Goal: Information Seeking & Learning: Check status

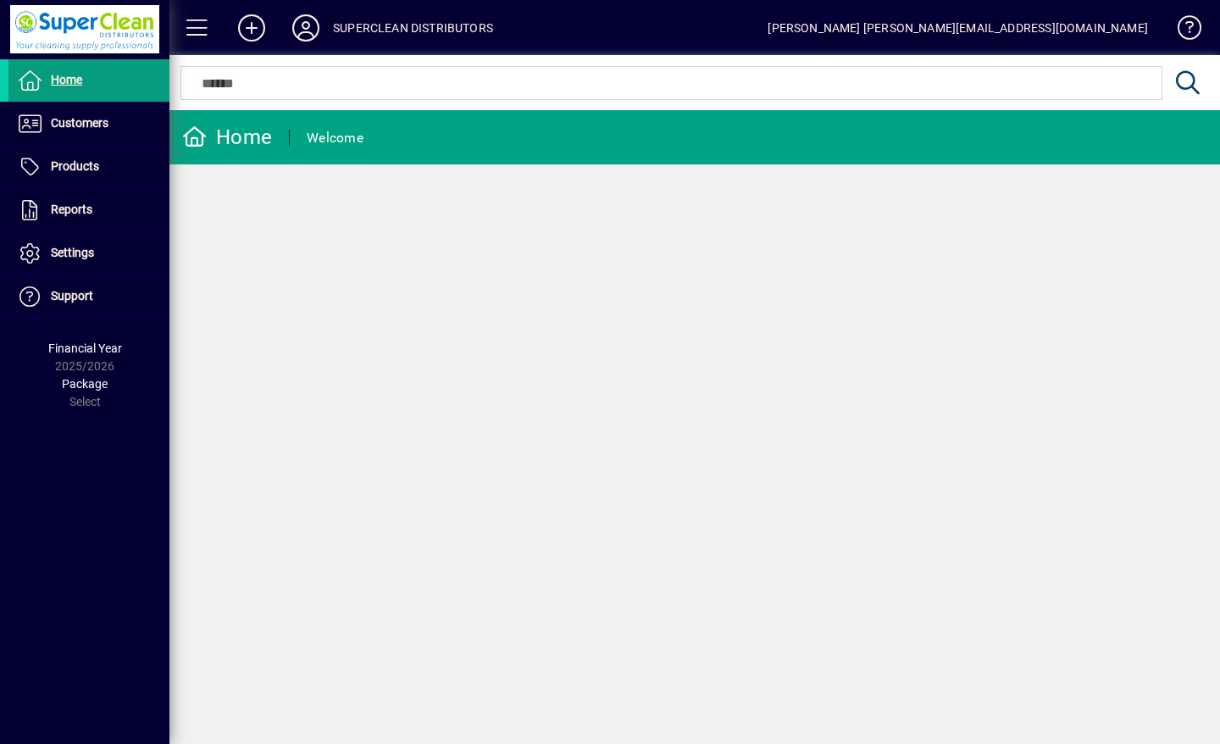
click at [75, 126] on span "Customers" at bounding box center [80, 123] width 58 height 14
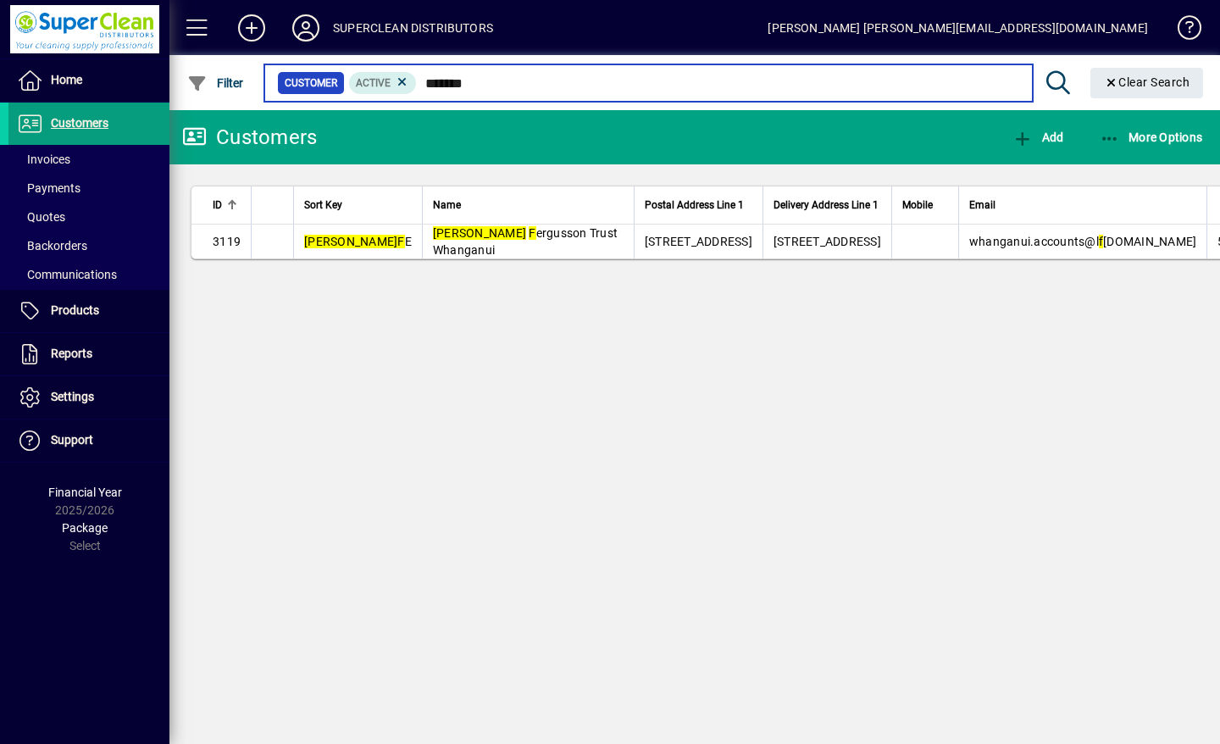
type input "*******"
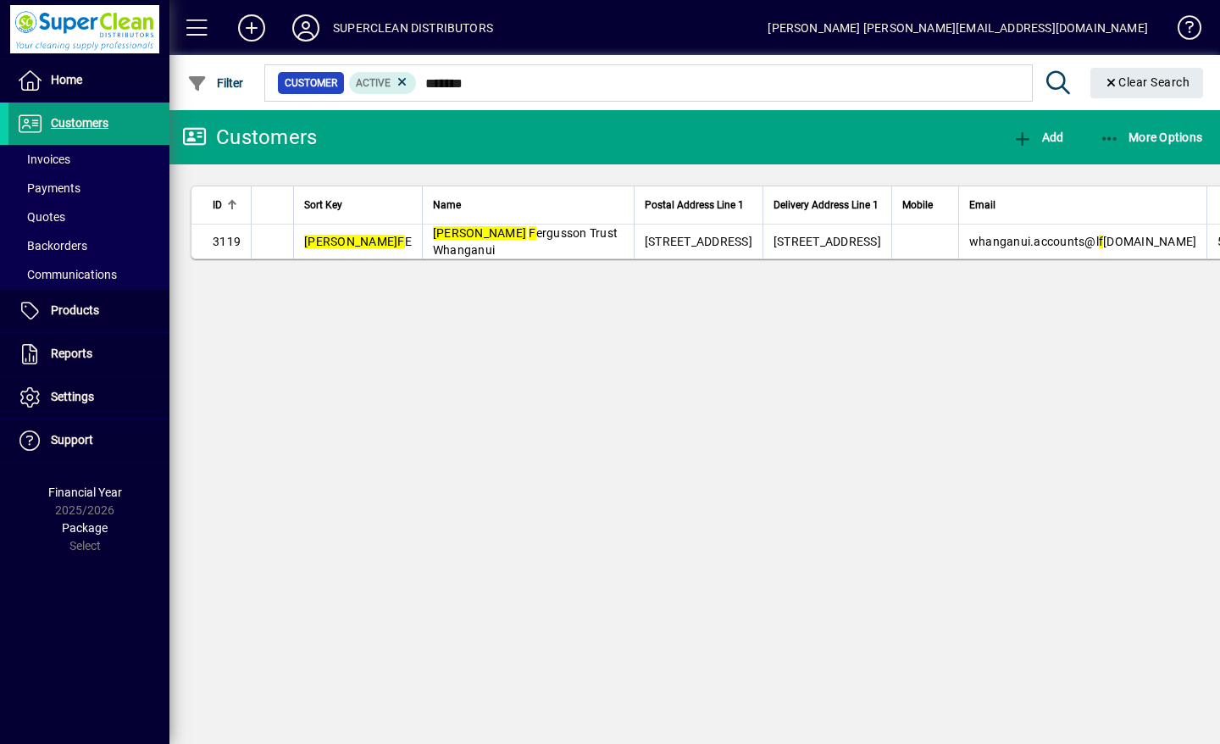
click at [469, 257] on span "Laura F ergusson Trust Whanganui" at bounding box center [525, 241] width 185 height 30
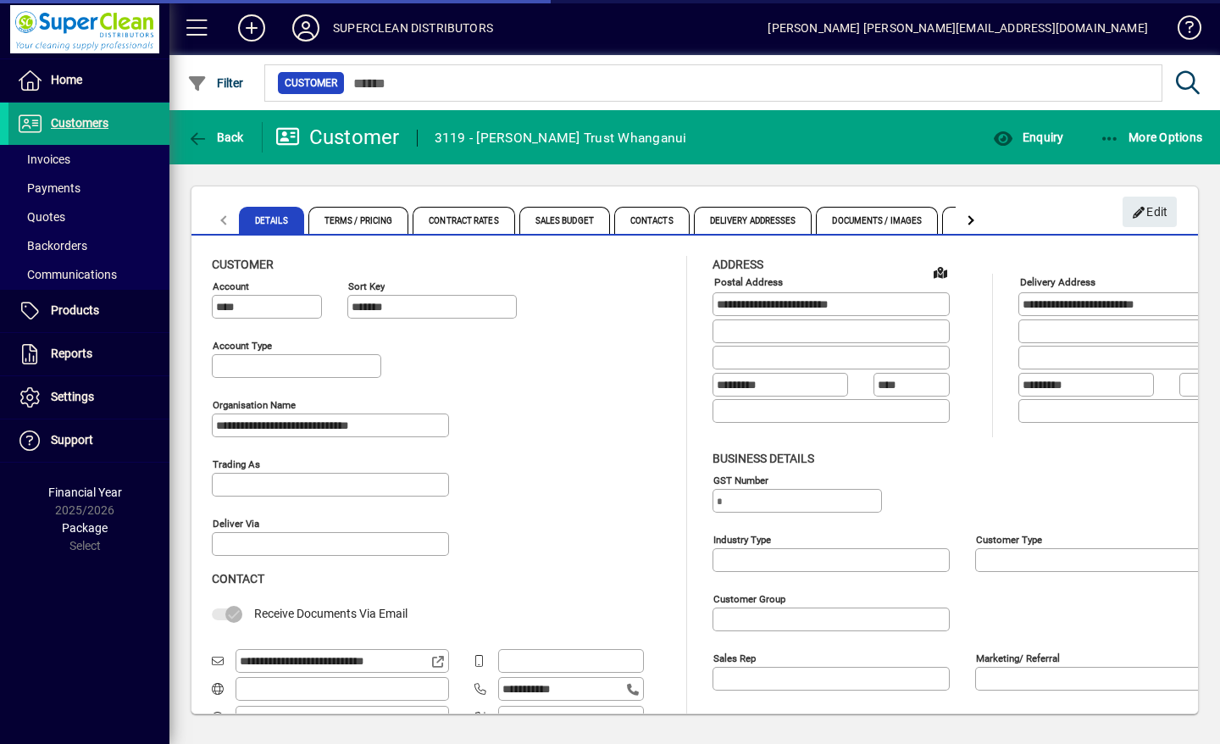
click at [1045, 135] on span "Enquiry" at bounding box center [1028, 137] width 70 height 14
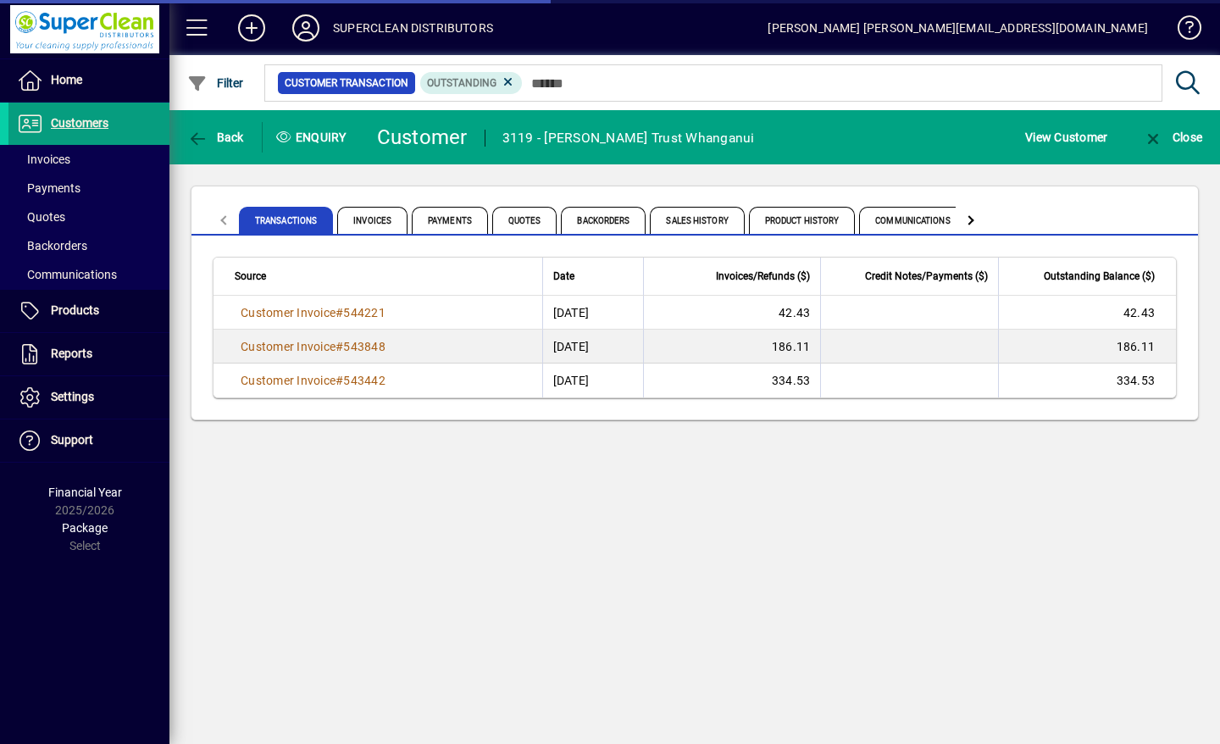
click at [790, 220] on span "Product History" at bounding box center [802, 220] width 107 height 27
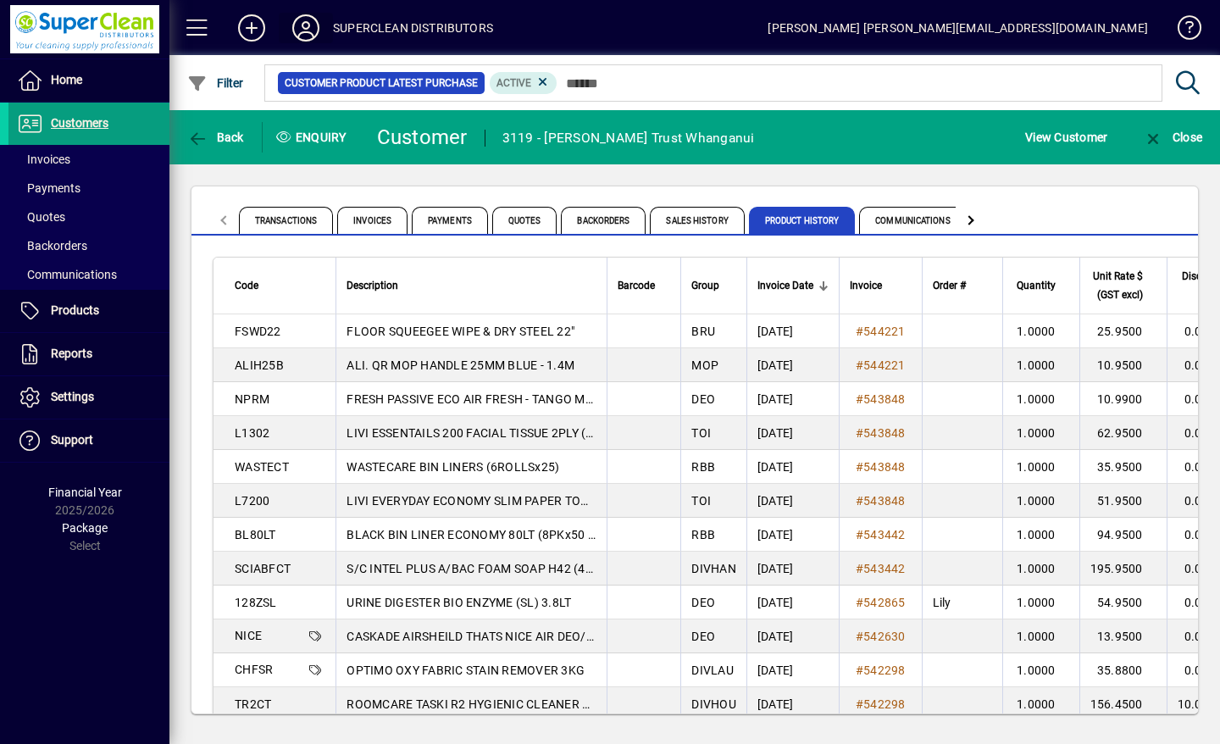
click at [310, 18] on icon at bounding box center [306, 27] width 34 height 27
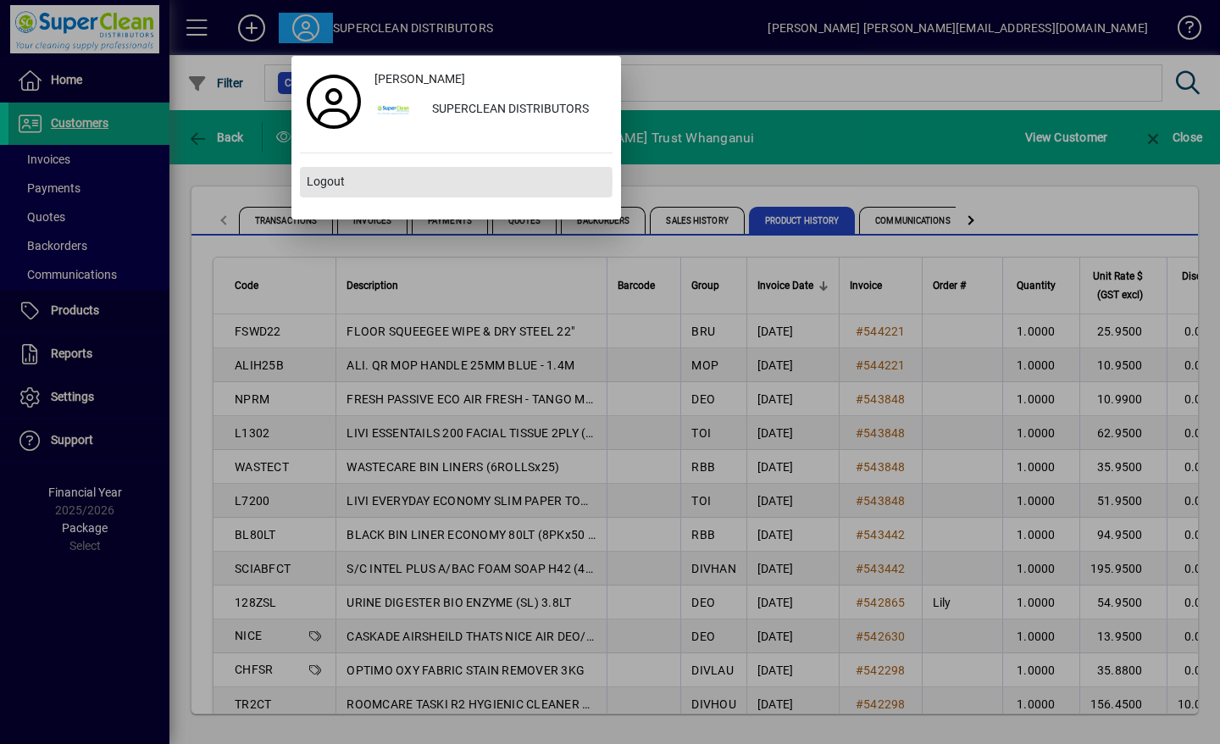
click at [338, 181] on span "Logout" at bounding box center [326, 182] width 38 height 18
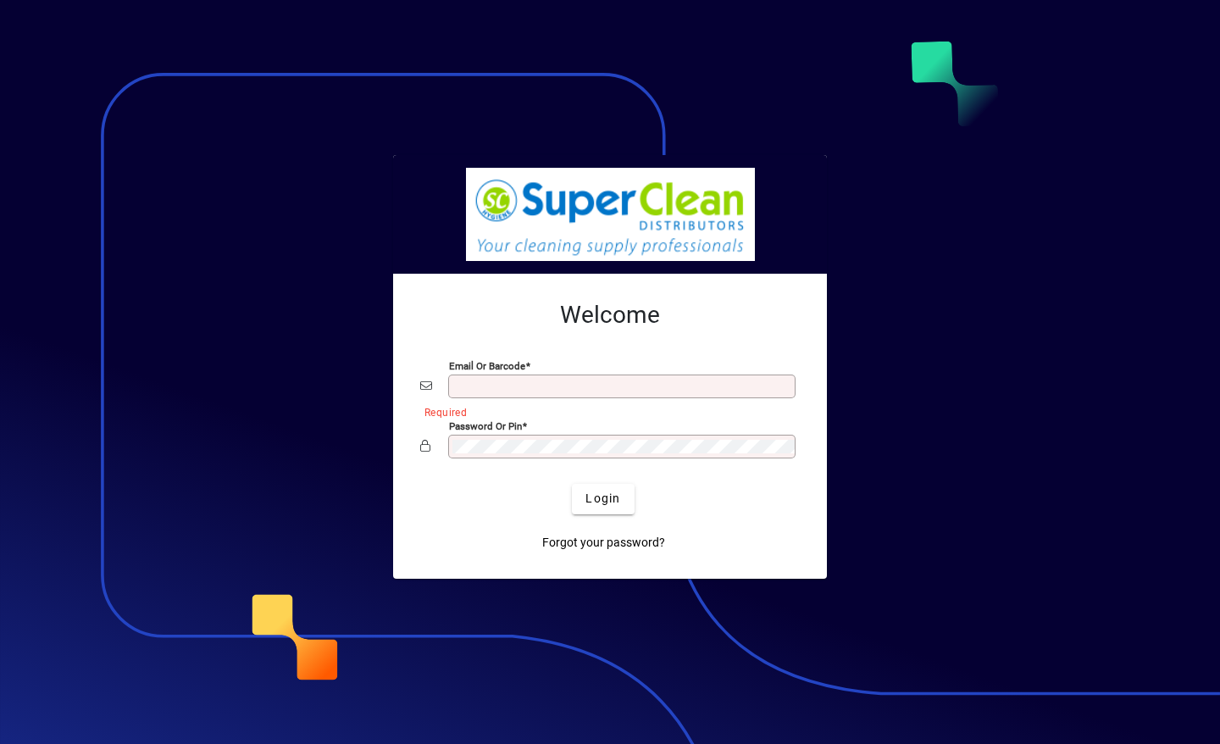
type input "**********"
click at [601, 498] on span "Login" at bounding box center [602, 499] width 35 height 18
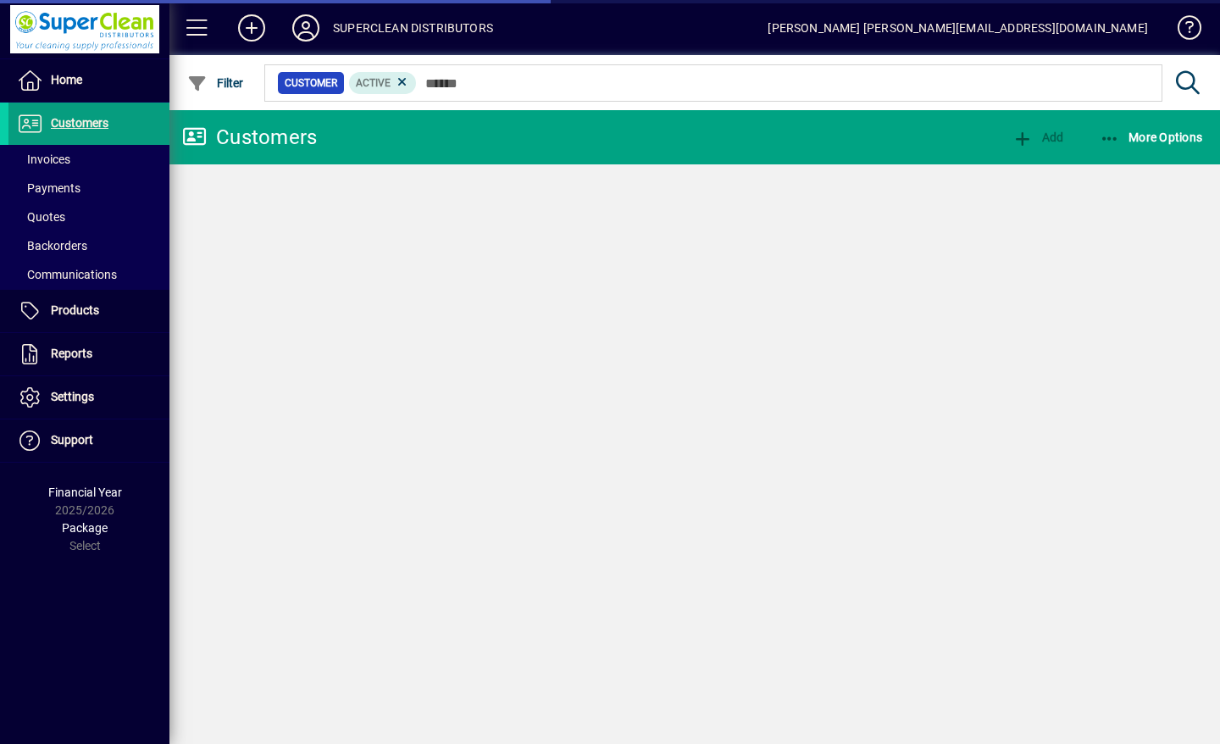
type input "*"
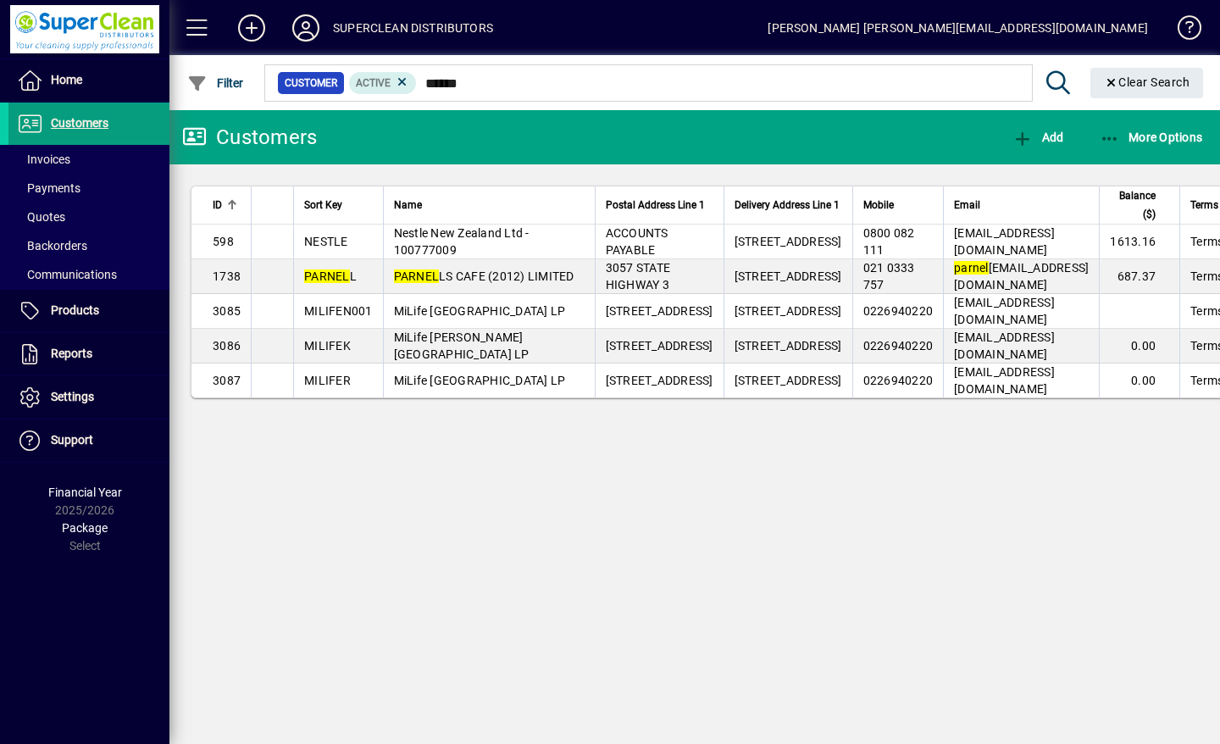
type input "******"
click at [481, 283] on span "PARNEL LS CAFE (2012) LIMITED" at bounding box center [484, 276] width 180 height 14
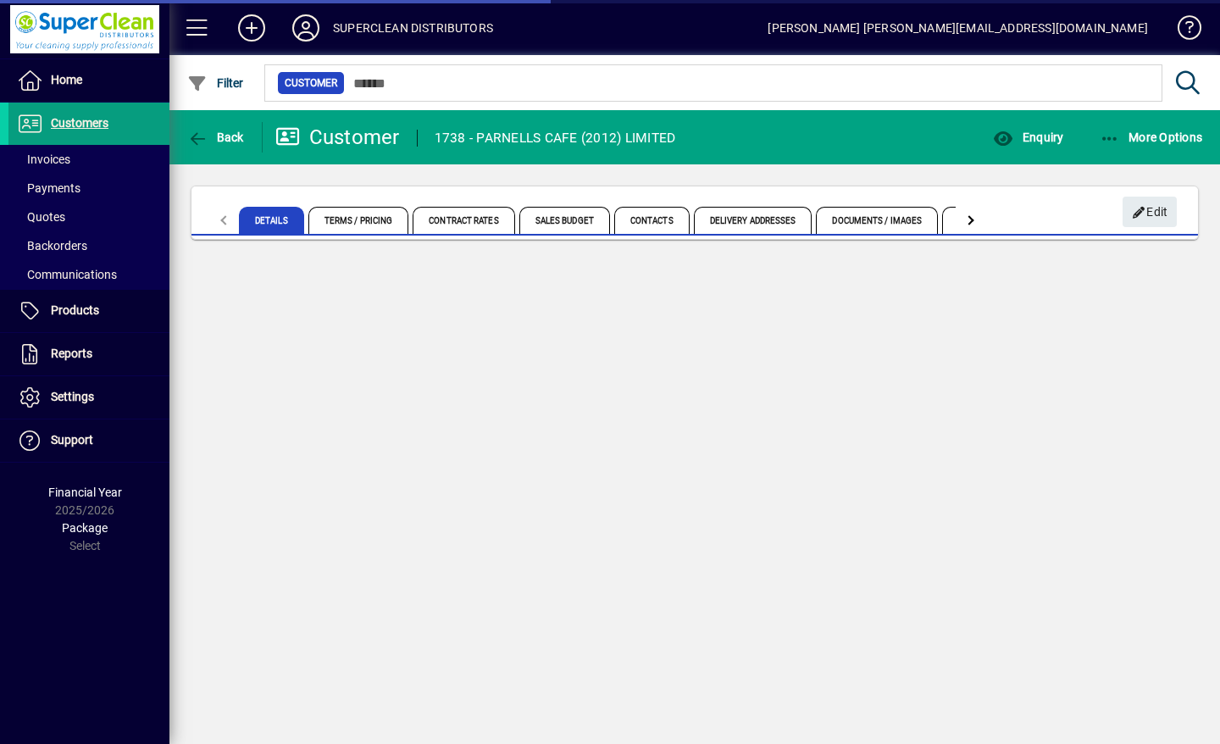
click at [1058, 141] on span "Enquiry" at bounding box center [1028, 137] width 70 height 14
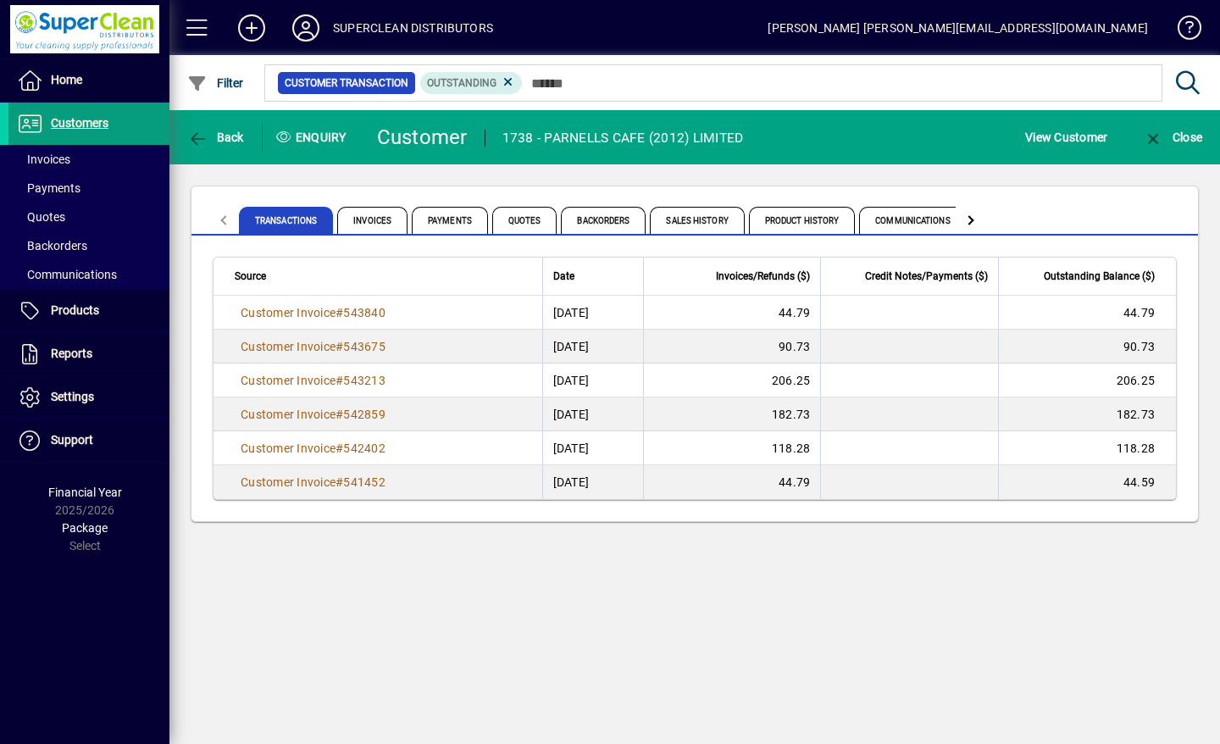
click at [812, 224] on span "Product History" at bounding box center [802, 220] width 107 height 27
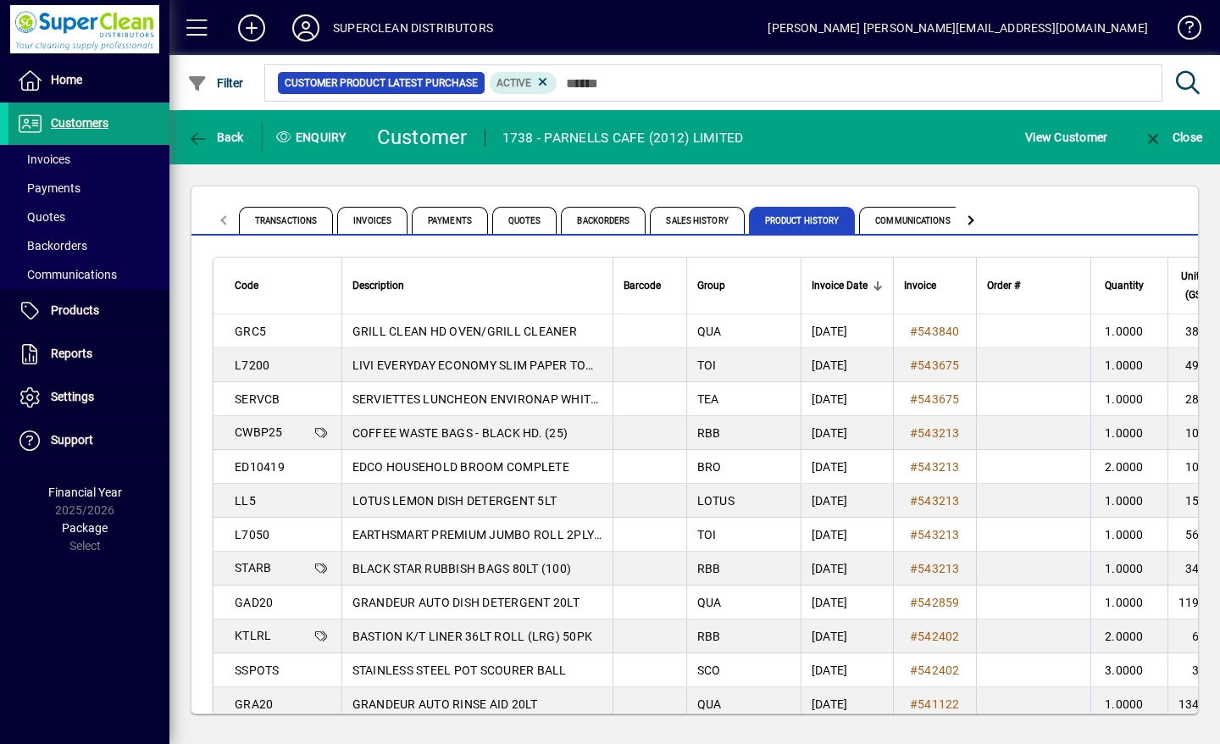
click at [311, 26] on icon at bounding box center [306, 27] width 34 height 27
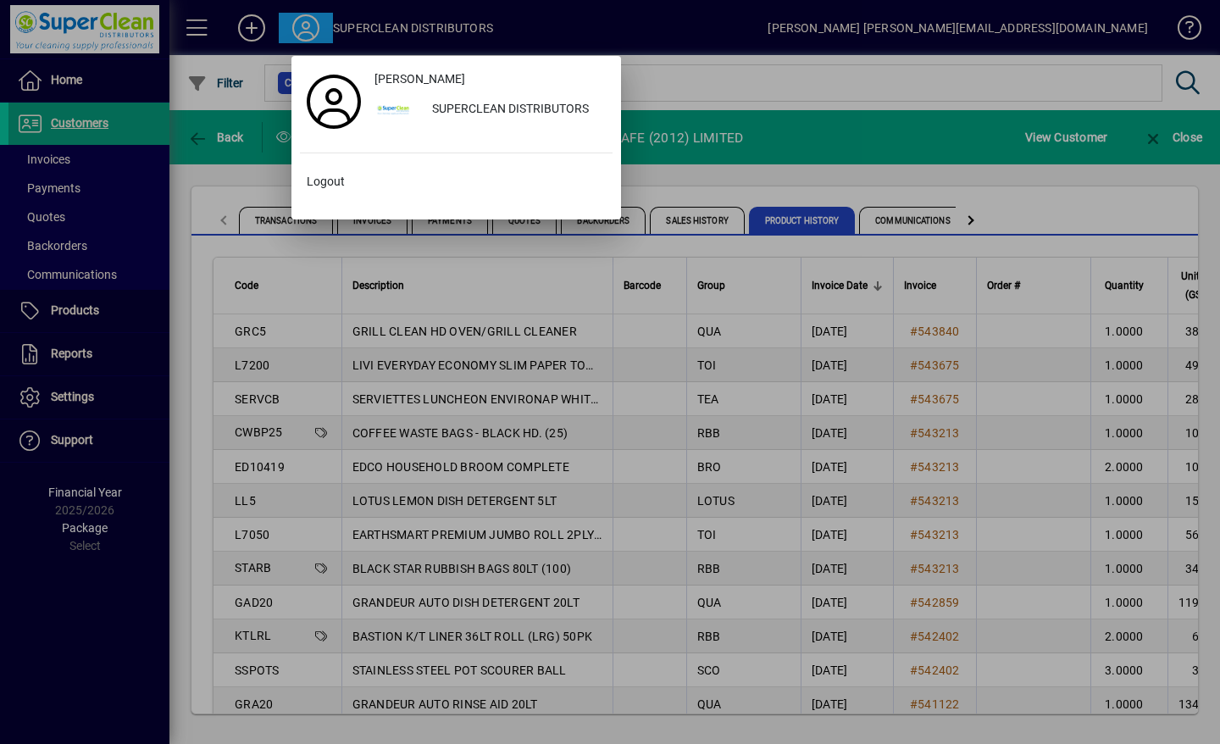
click at [332, 181] on span "Logout" at bounding box center [326, 182] width 38 height 18
